Goal: Register for event/course

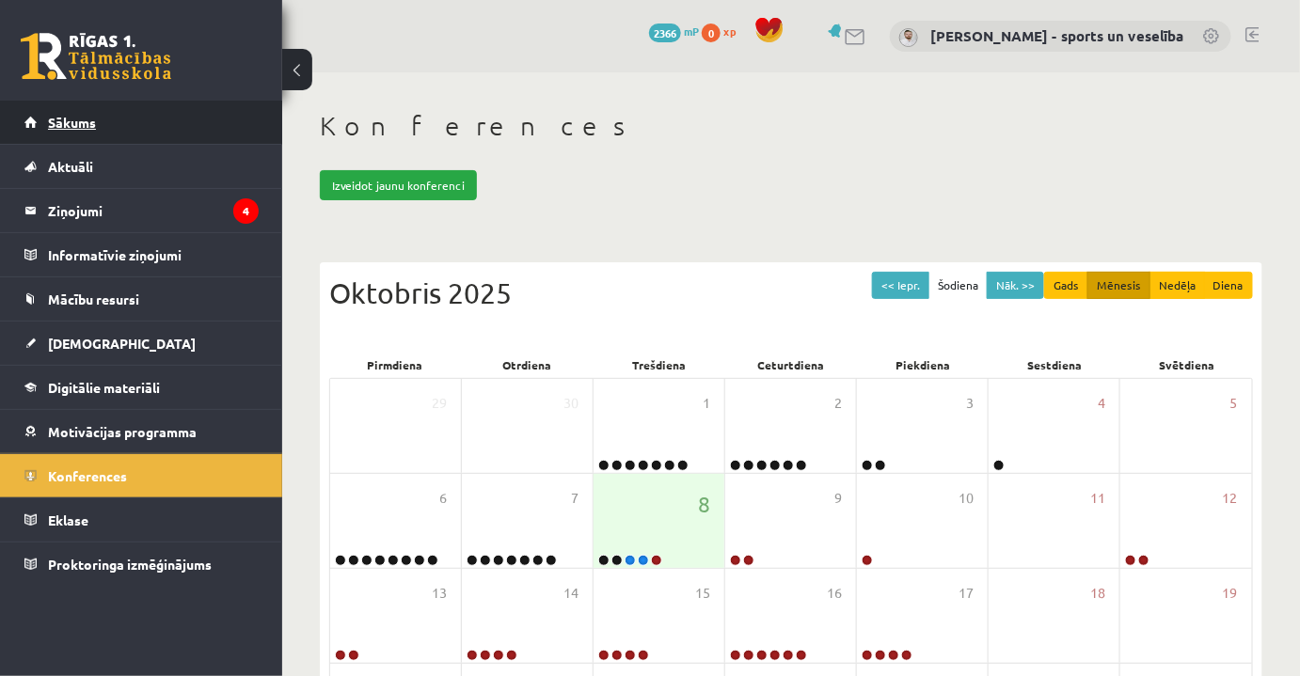
click at [181, 112] on link "Sākums" at bounding box center [141, 122] width 234 height 43
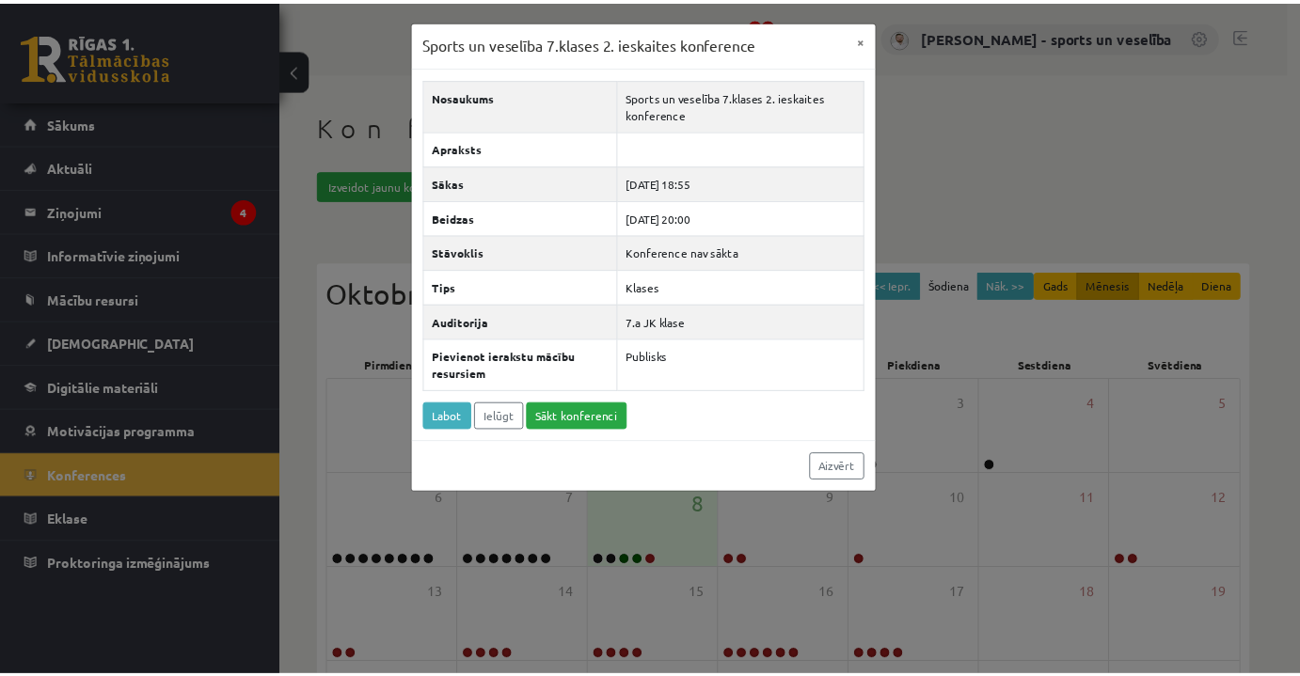
scroll to position [85, 0]
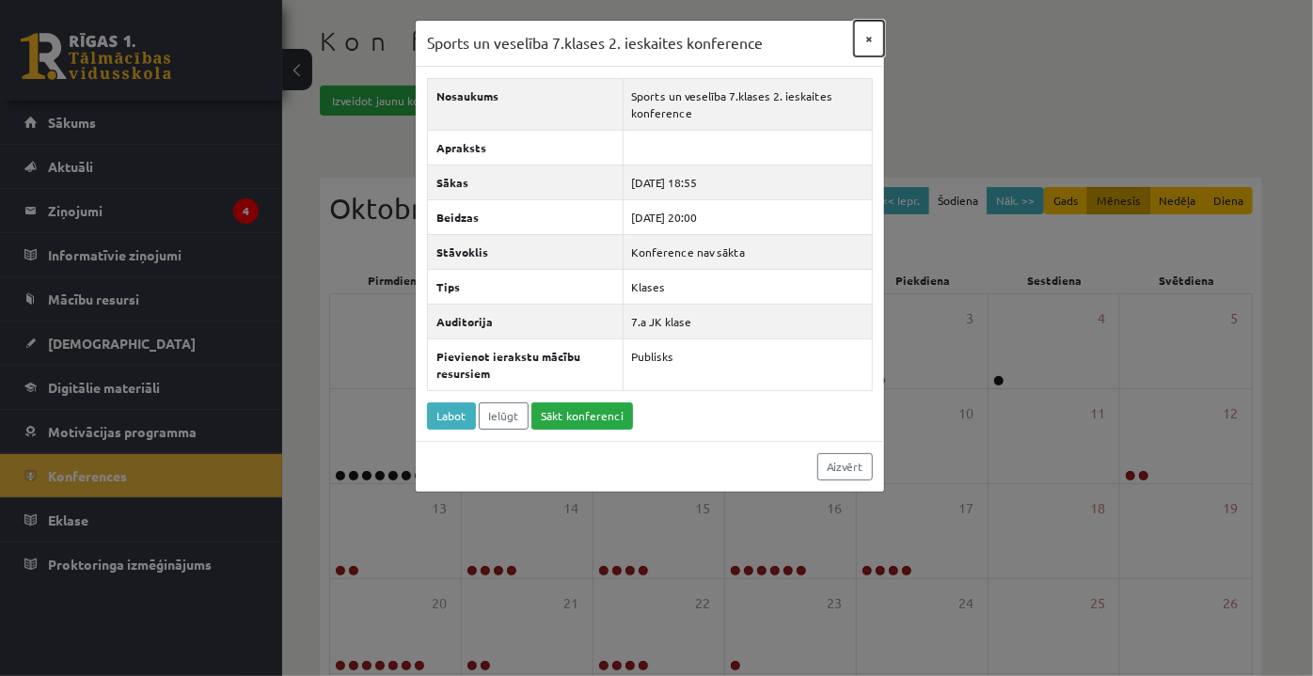
click at [871, 40] on button "×" at bounding box center [869, 39] width 30 height 36
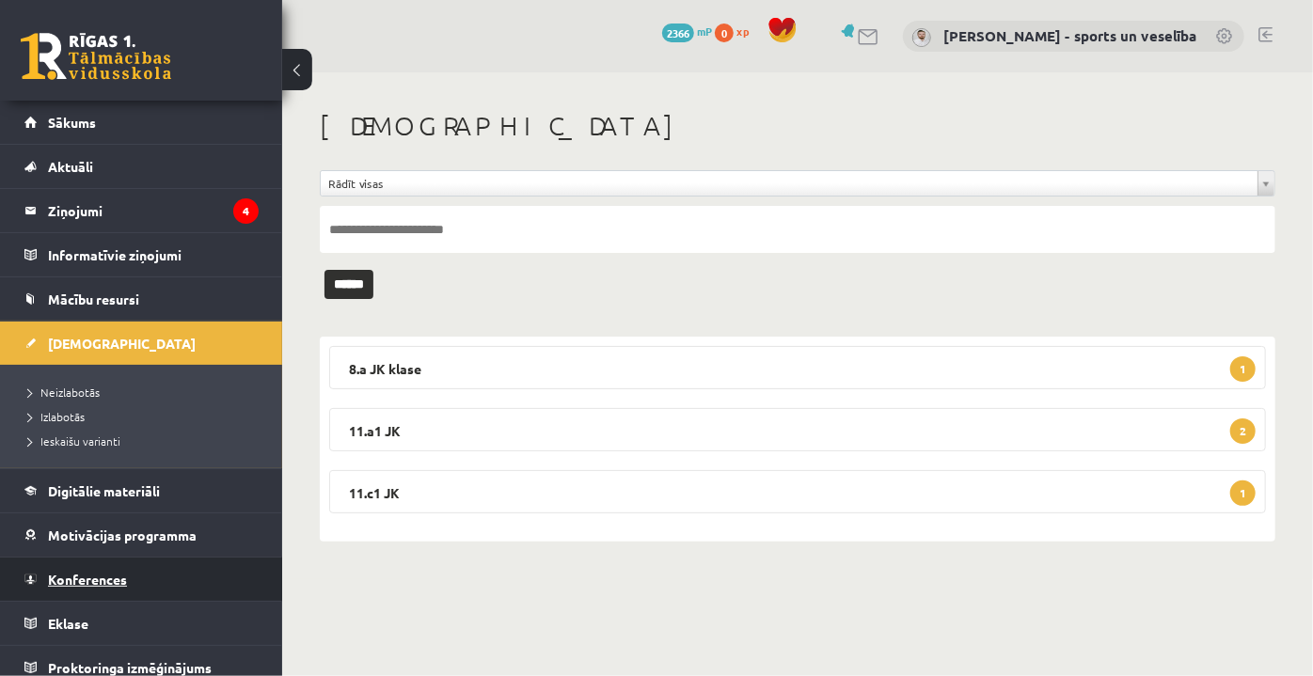
click at [181, 584] on link "Konferences" at bounding box center [141, 579] width 234 height 43
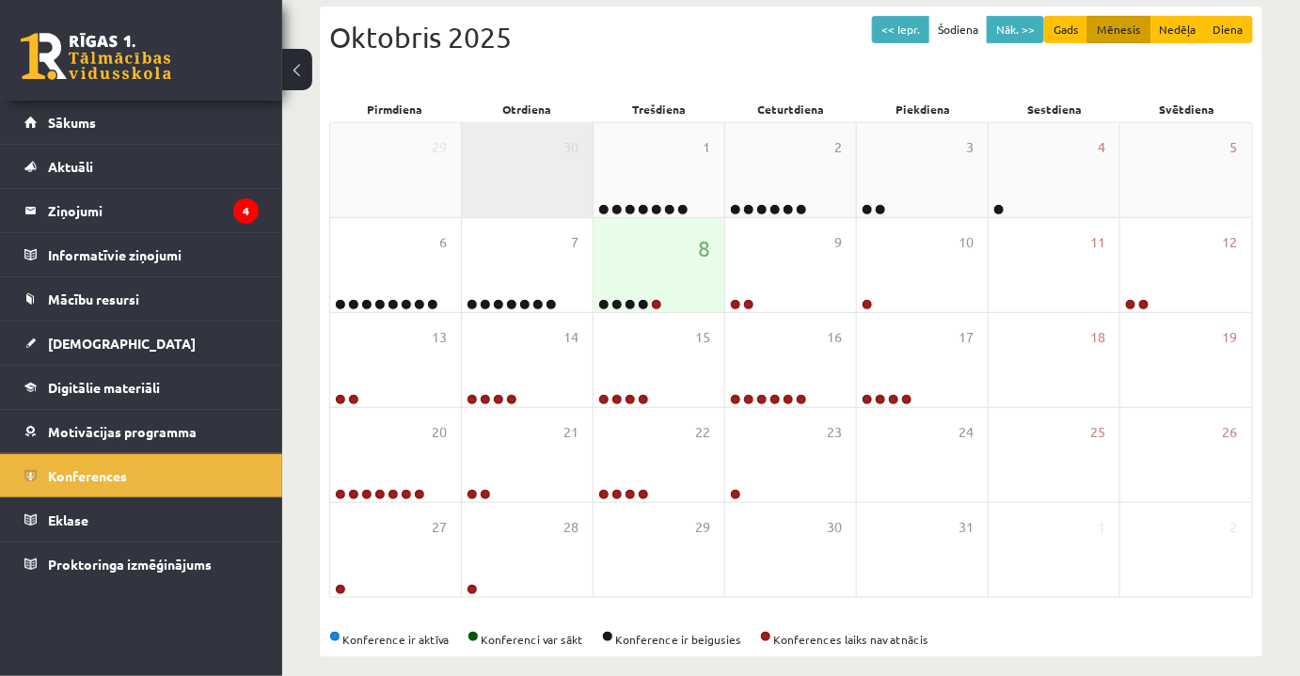
scroll to position [262, 0]
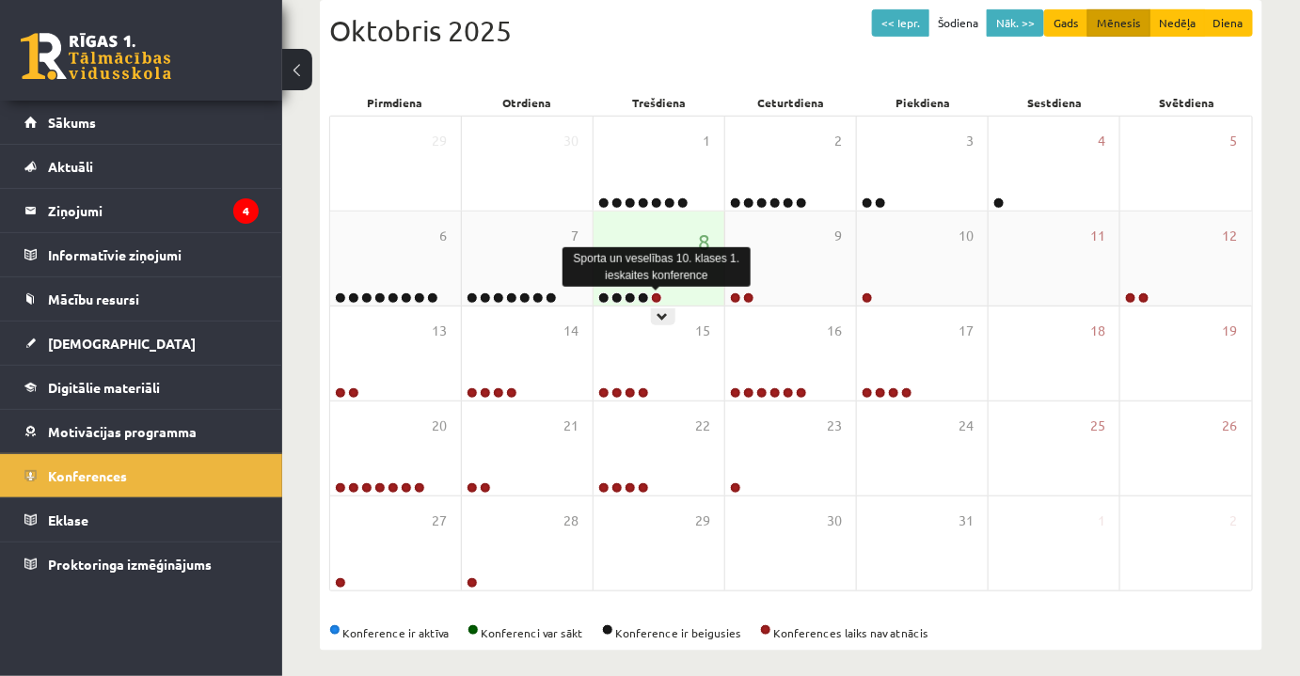
click at [659, 297] on link at bounding box center [656, 298] width 11 height 11
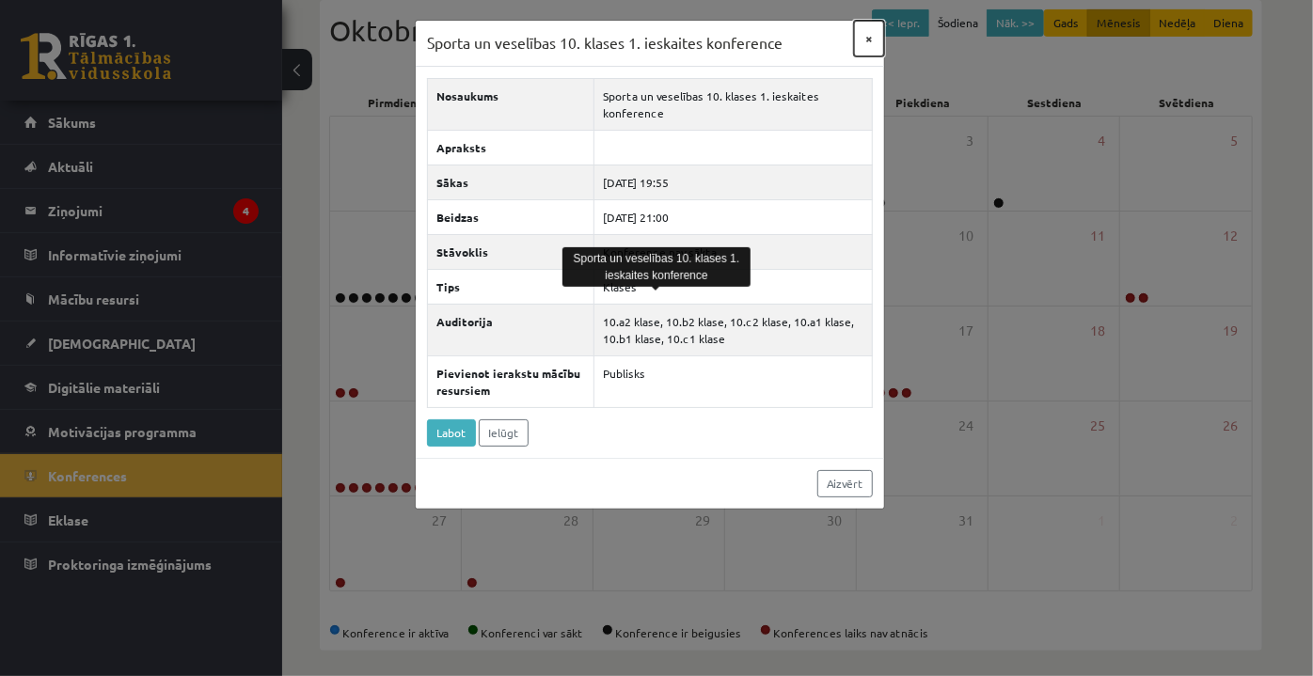
click at [870, 40] on button "×" at bounding box center [869, 39] width 30 height 36
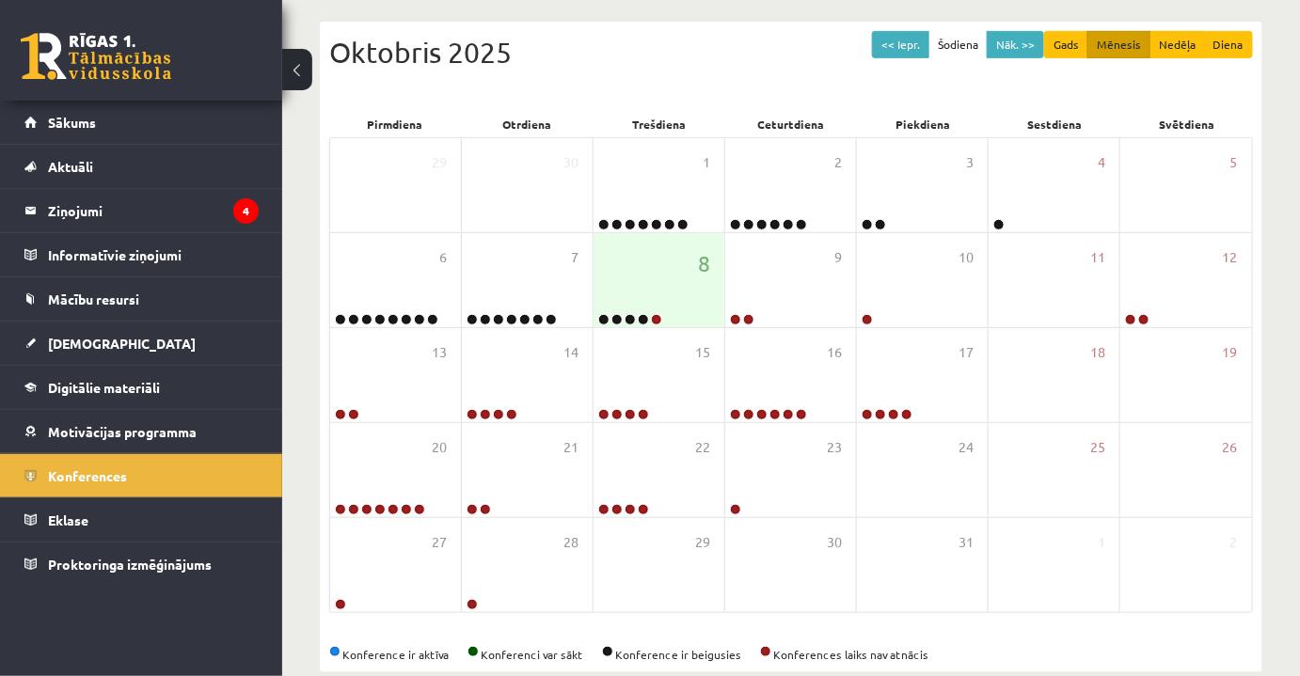
scroll to position [239, 0]
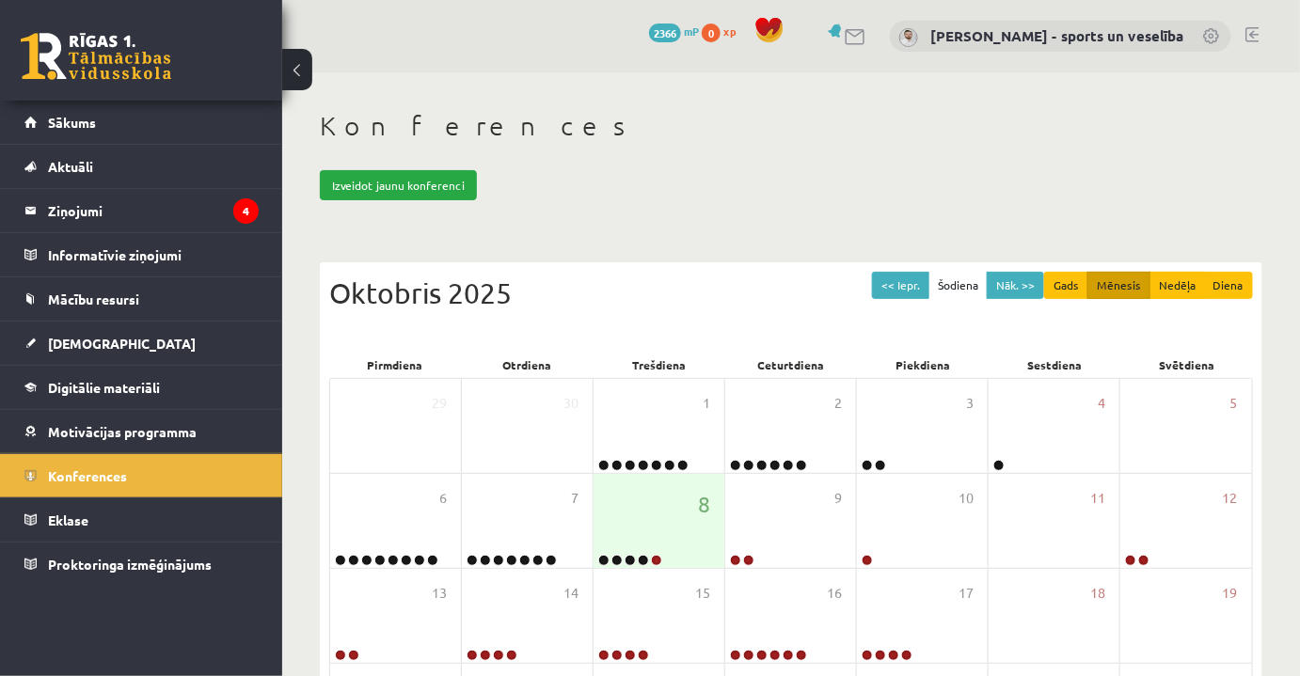
scroll to position [149, 0]
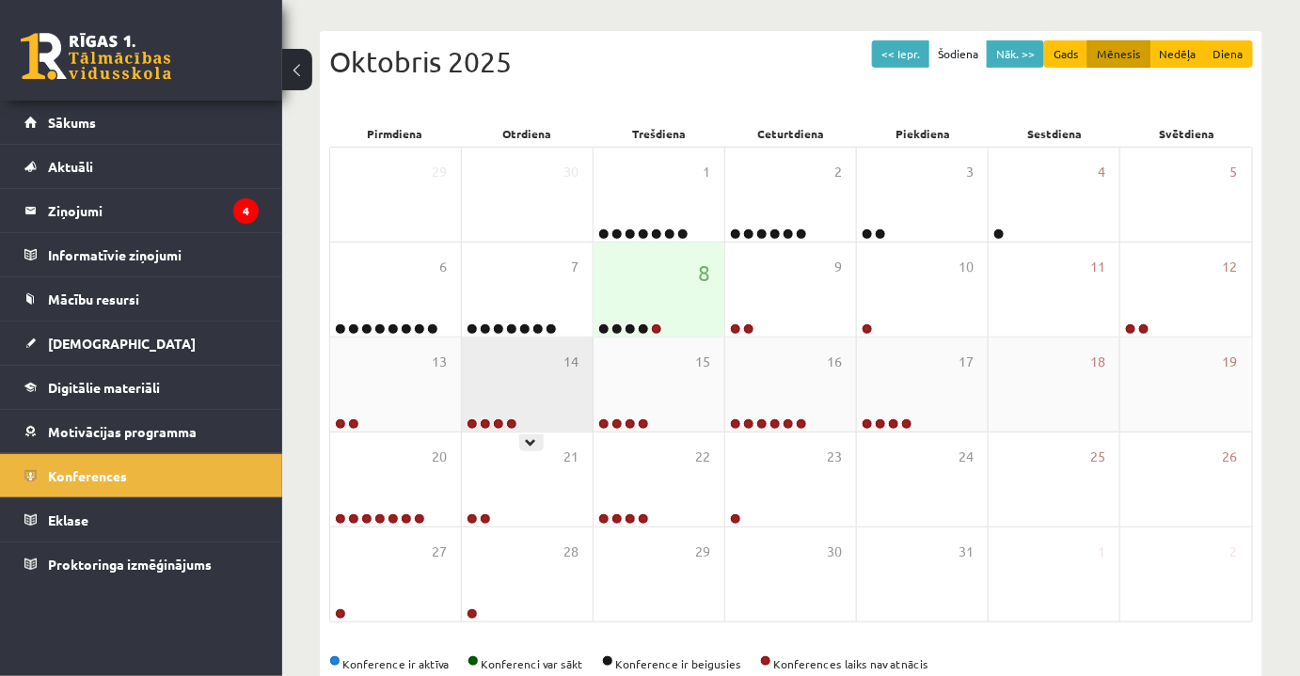
scroll to position [256, 0]
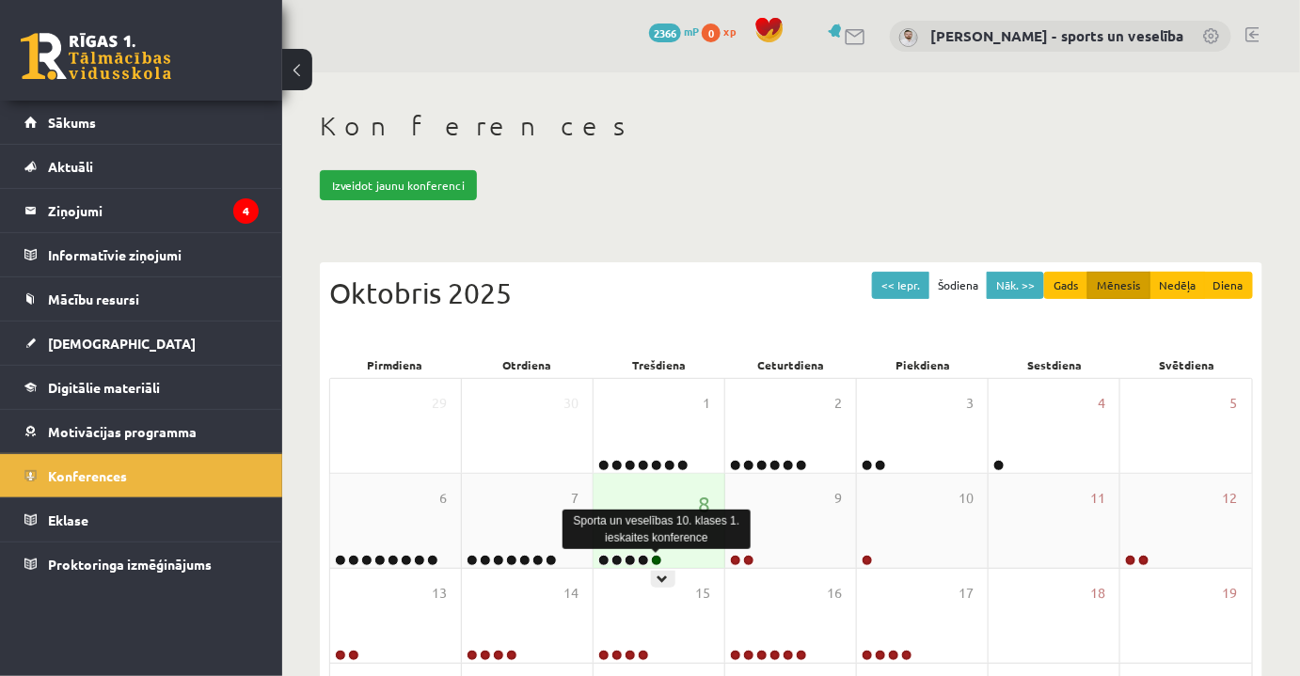
click at [658, 555] on link at bounding box center [656, 560] width 11 height 11
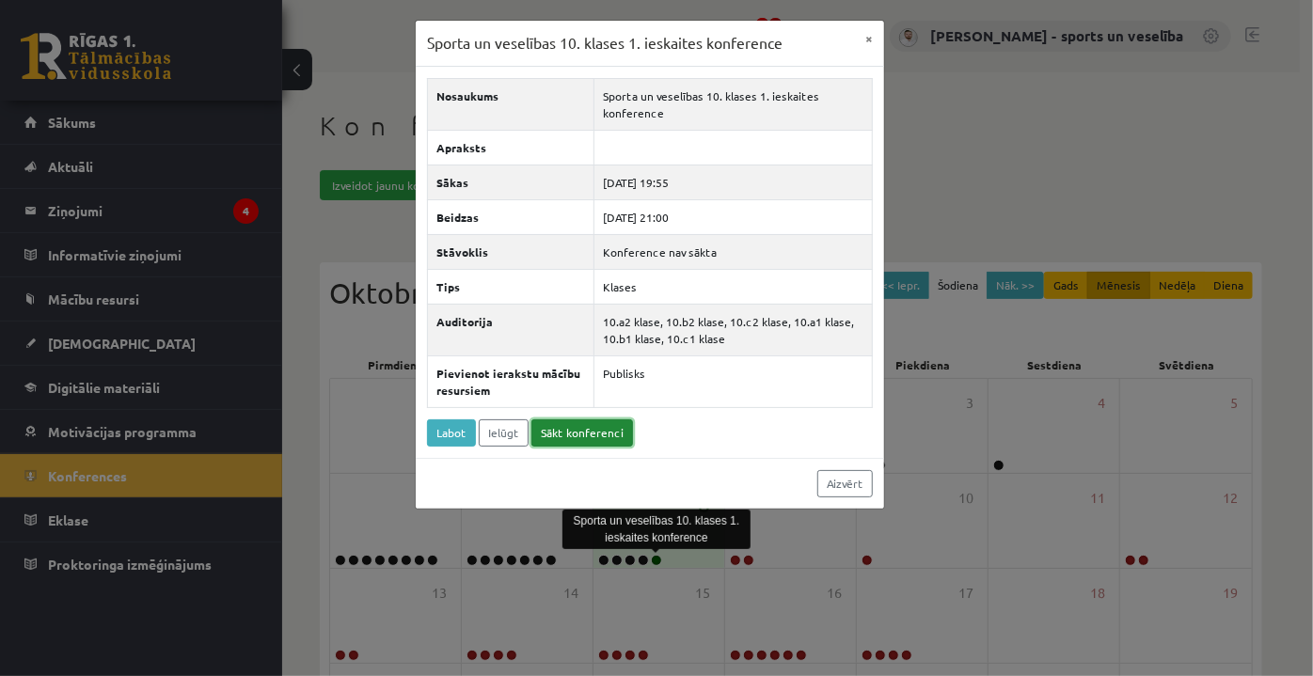
click at [594, 433] on link "Sākt konferenci" at bounding box center [582, 433] width 102 height 27
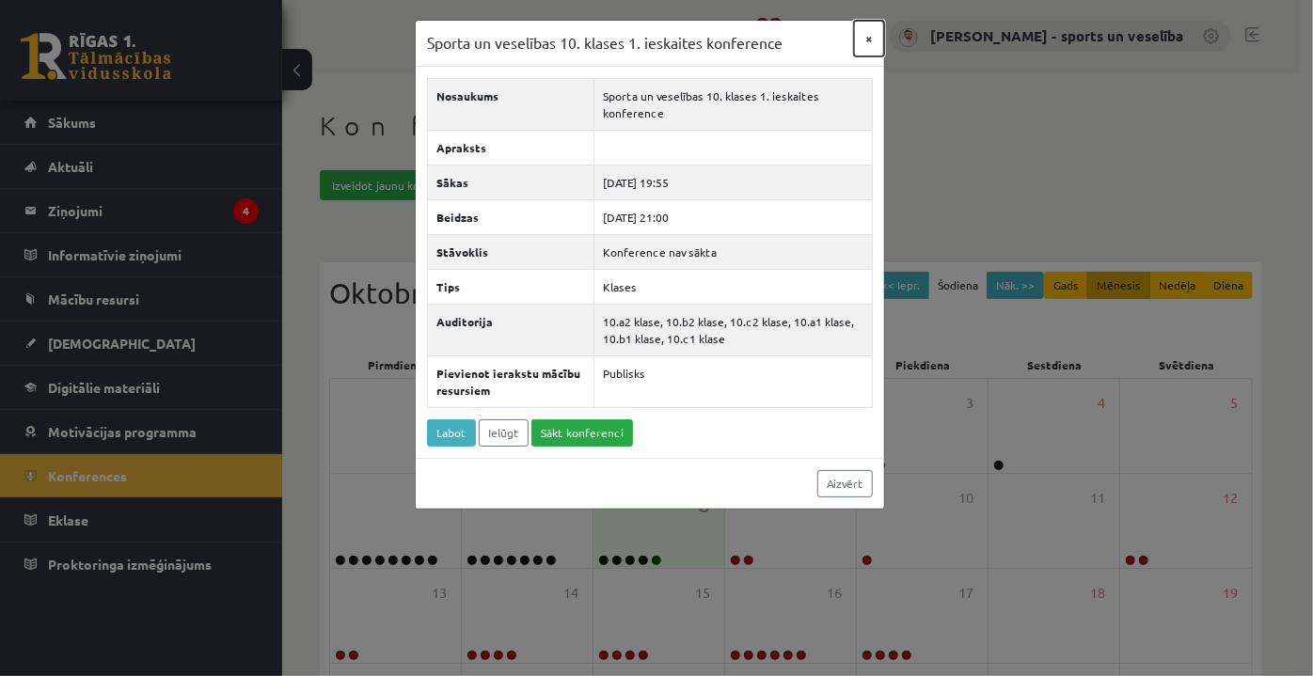
click at [862, 39] on button "×" at bounding box center [869, 39] width 30 height 36
